Goal: Navigation & Orientation: Find specific page/section

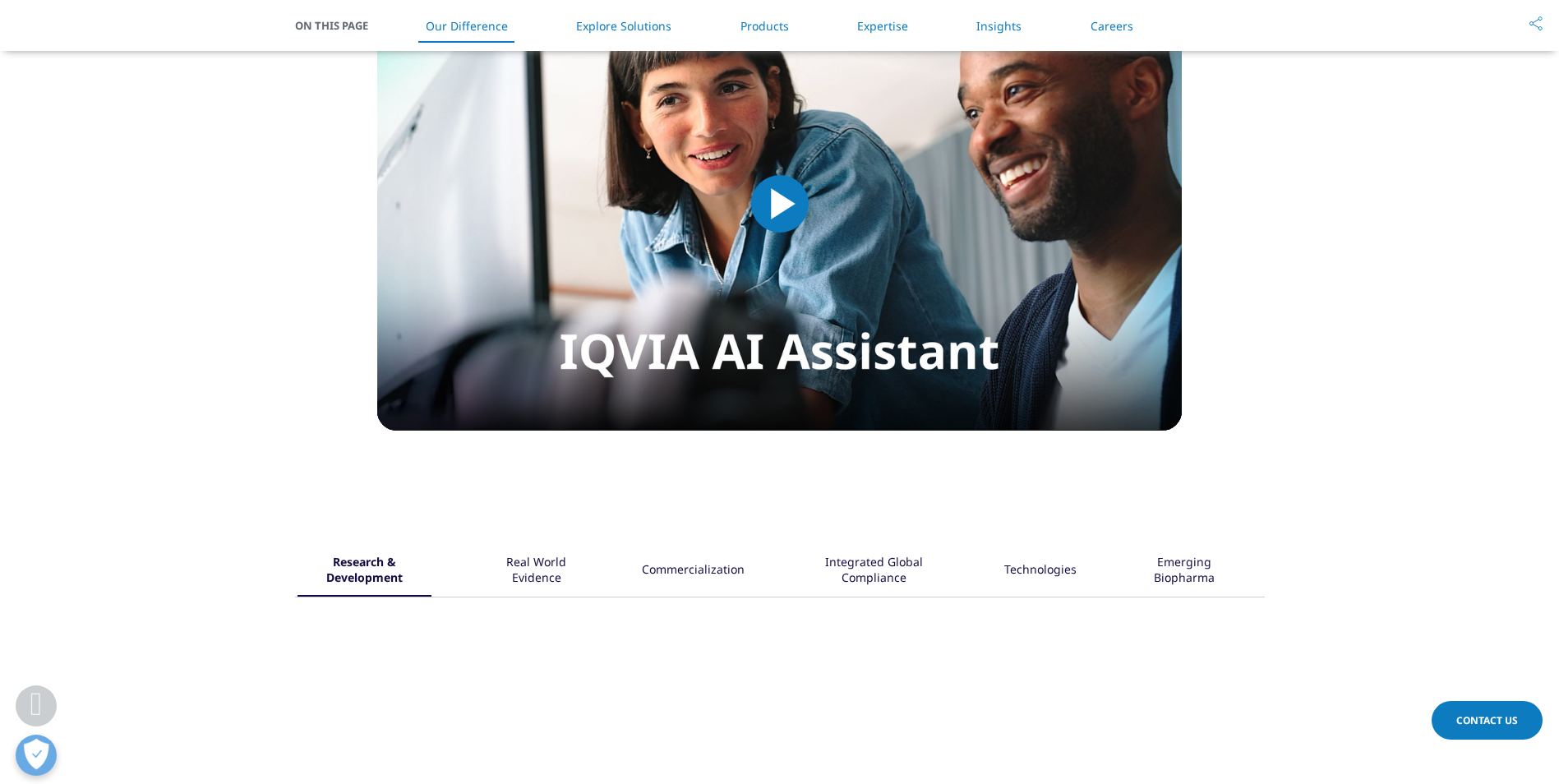
click at [710, 476] on section "IQVIA HEALTHCARE-GRADE AI® Simply ask Video Player is loading. Play Video Play …" at bounding box center [780, 157] width 1559 height 694
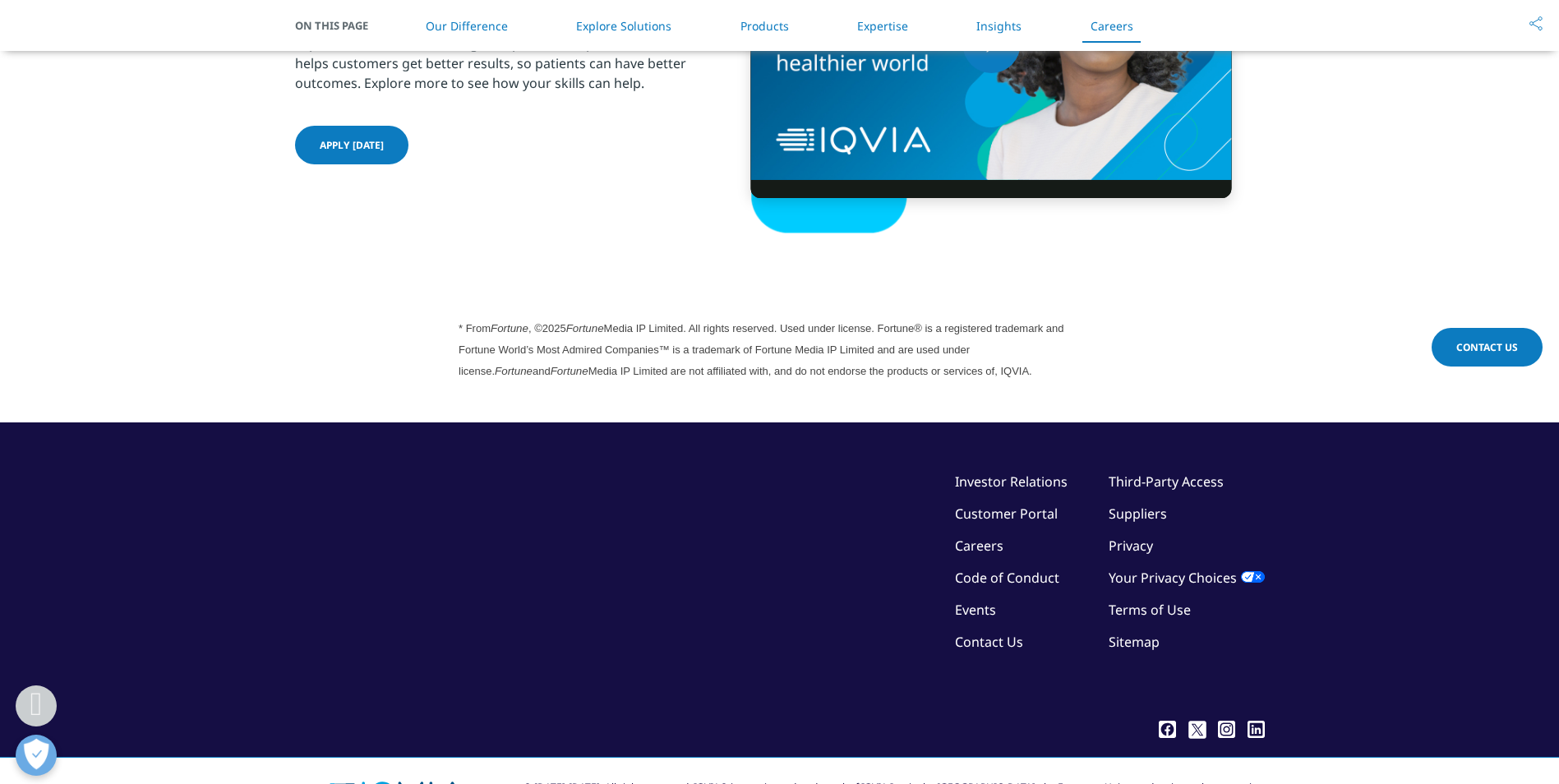
scroll to position [4433, 0]
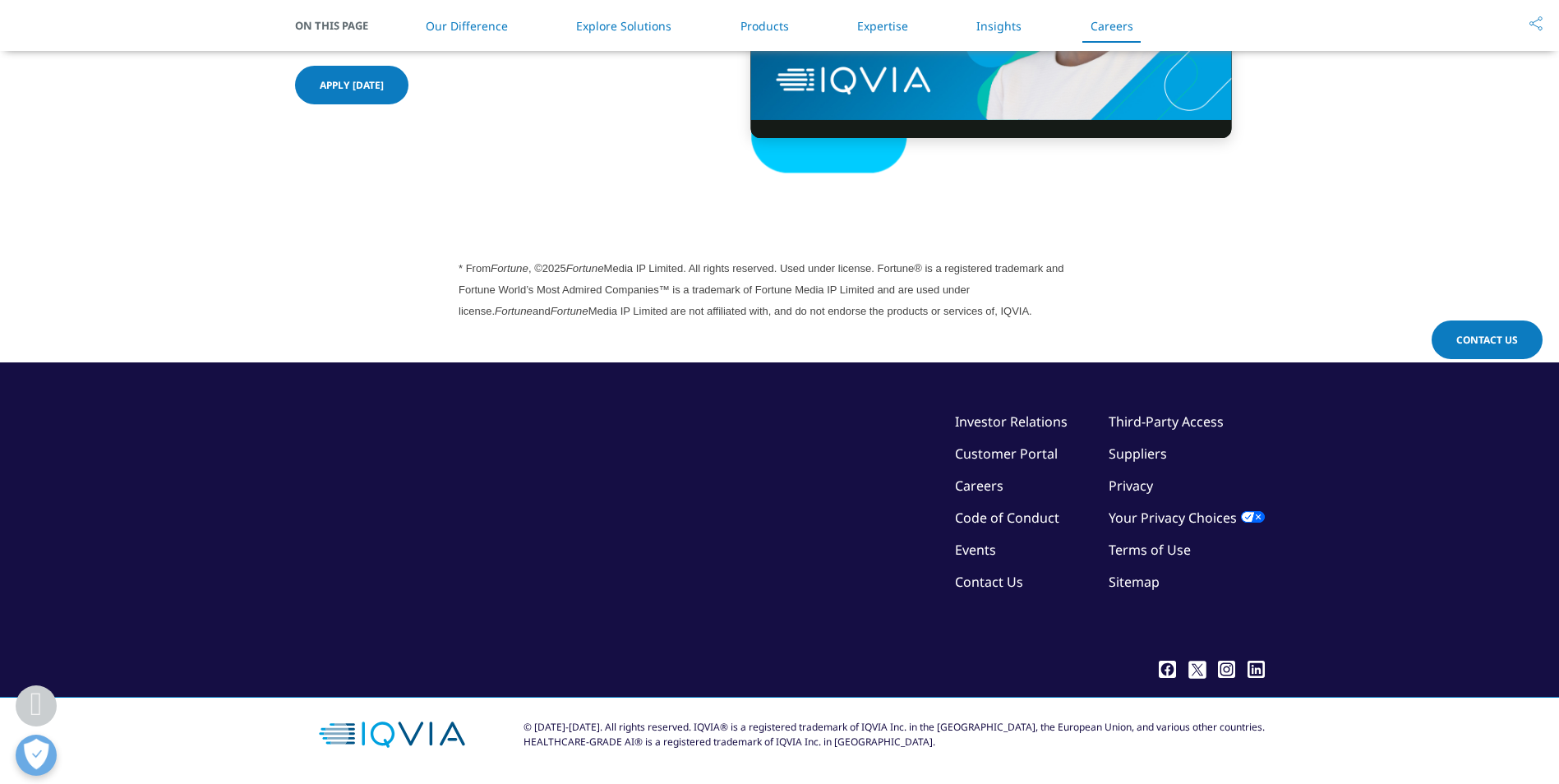
click at [797, 565] on div "©2025 IQVIA Inc, All Rights Reserved. Investor Relations Customer Portal Career…" at bounding box center [780, 532] width 970 height 242
click at [990, 419] on link "Investor Relations" at bounding box center [1011, 421] width 113 height 18
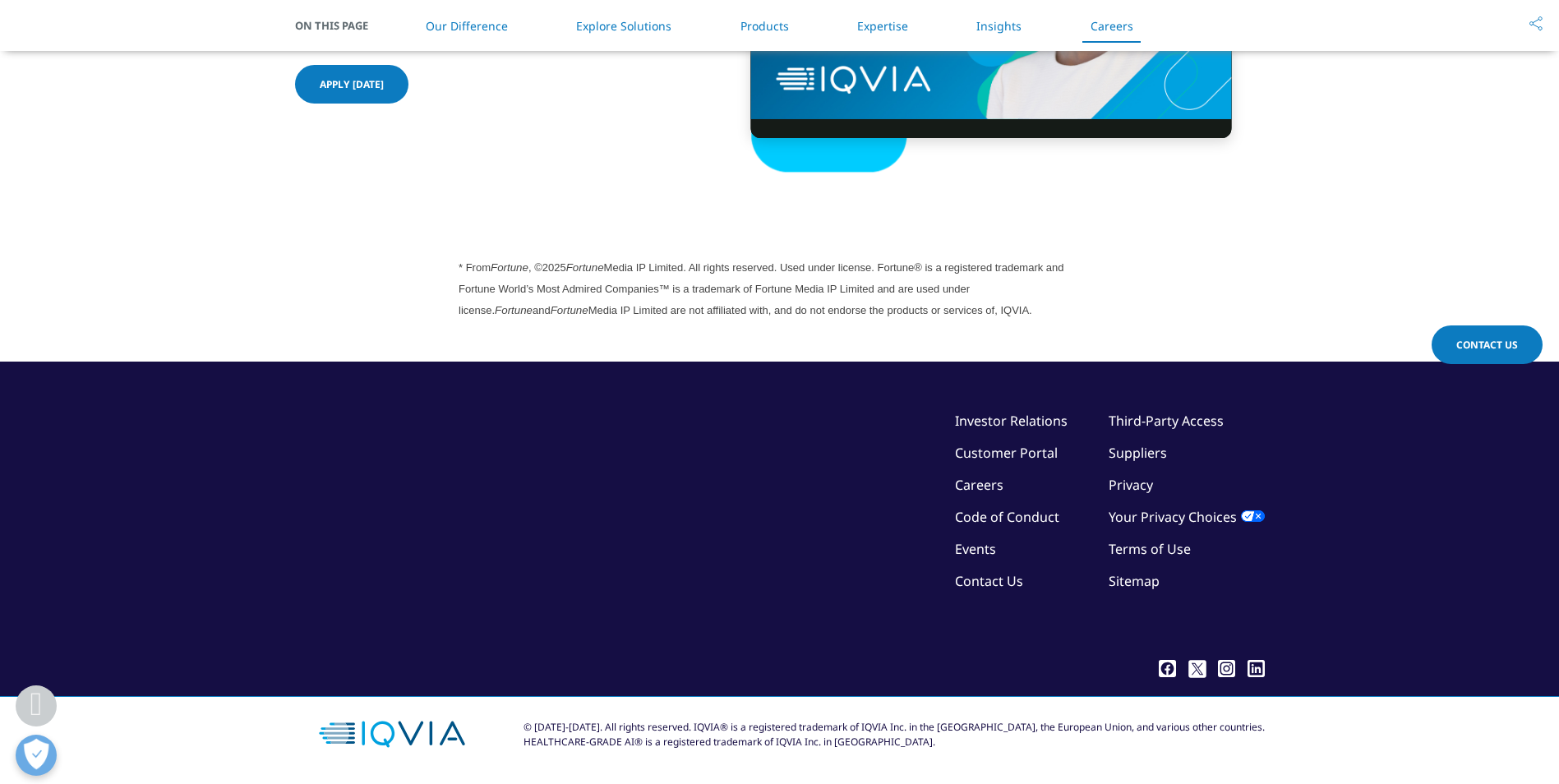
scroll to position [4428, 0]
